Goal: Transaction & Acquisition: Purchase product/service

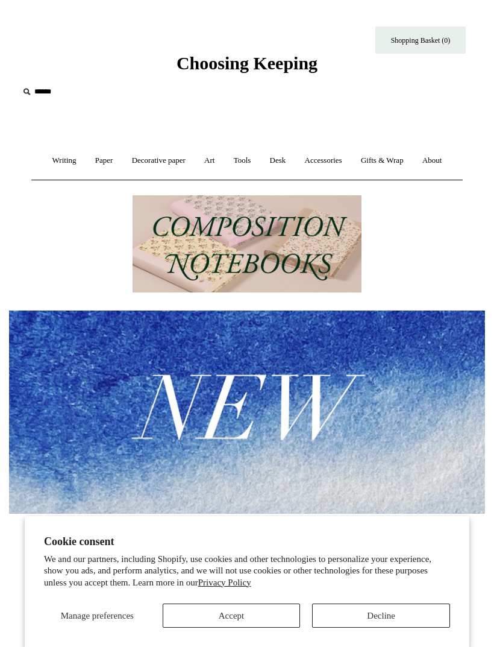
click at [283, 162] on link "Desk +" at bounding box center [278, 161] width 33 height 32
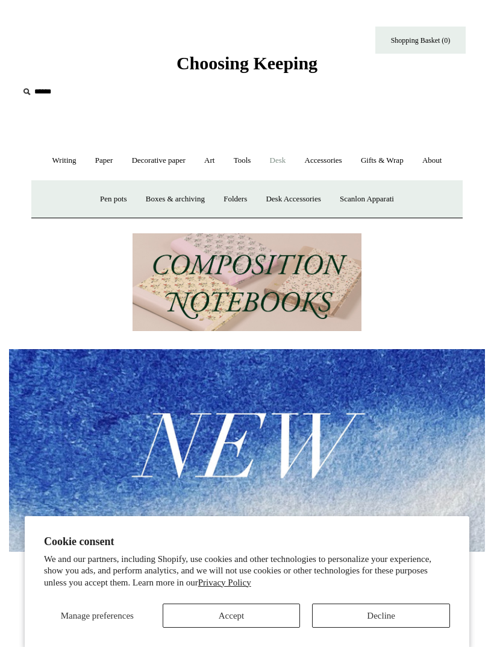
click at [336, 165] on link "Accessories +" at bounding box center [324, 161] width 54 height 32
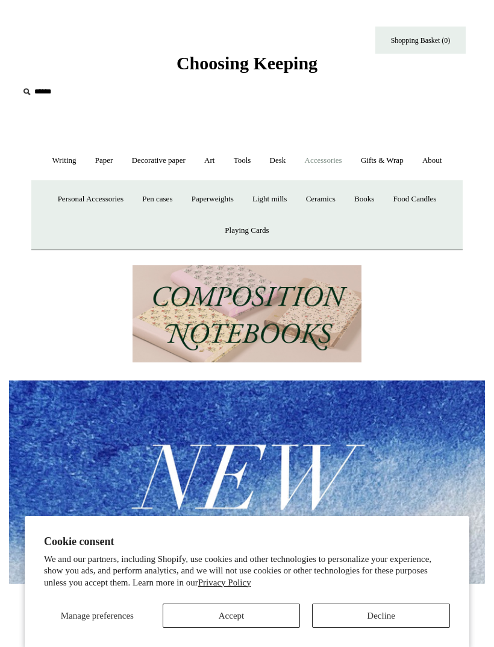
click at [286, 162] on link "Desk +" at bounding box center [278, 161] width 33 height 32
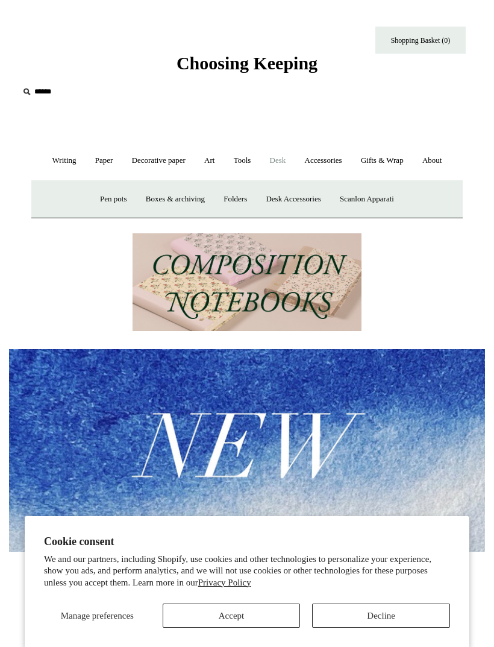
click at [304, 196] on link "Desk Accessories" at bounding box center [293, 199] width 72 height 32
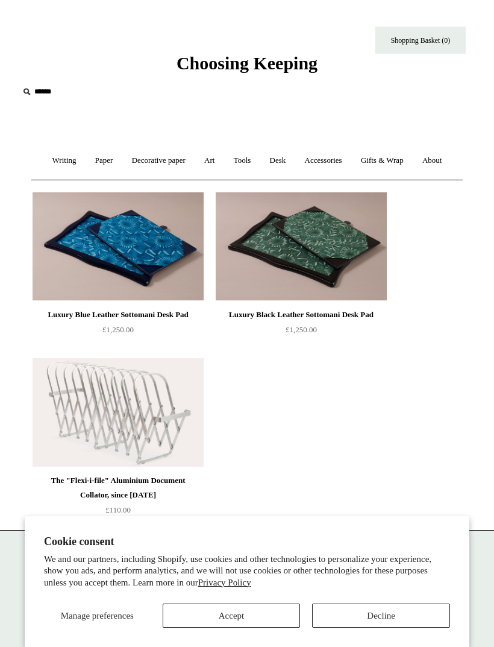
click at [42, 92] on input "text" at bounding box center [93, 92] width 148 height 22
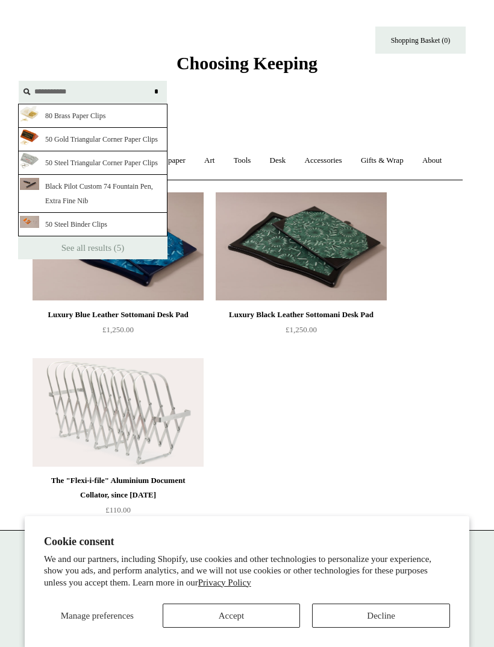
type input "**********"
click at [84, 259] on link "See all results (5)" at bounding box center [93, 247] width 150 height 23
